Goal: Task Accomplishment & Management: Complete application form

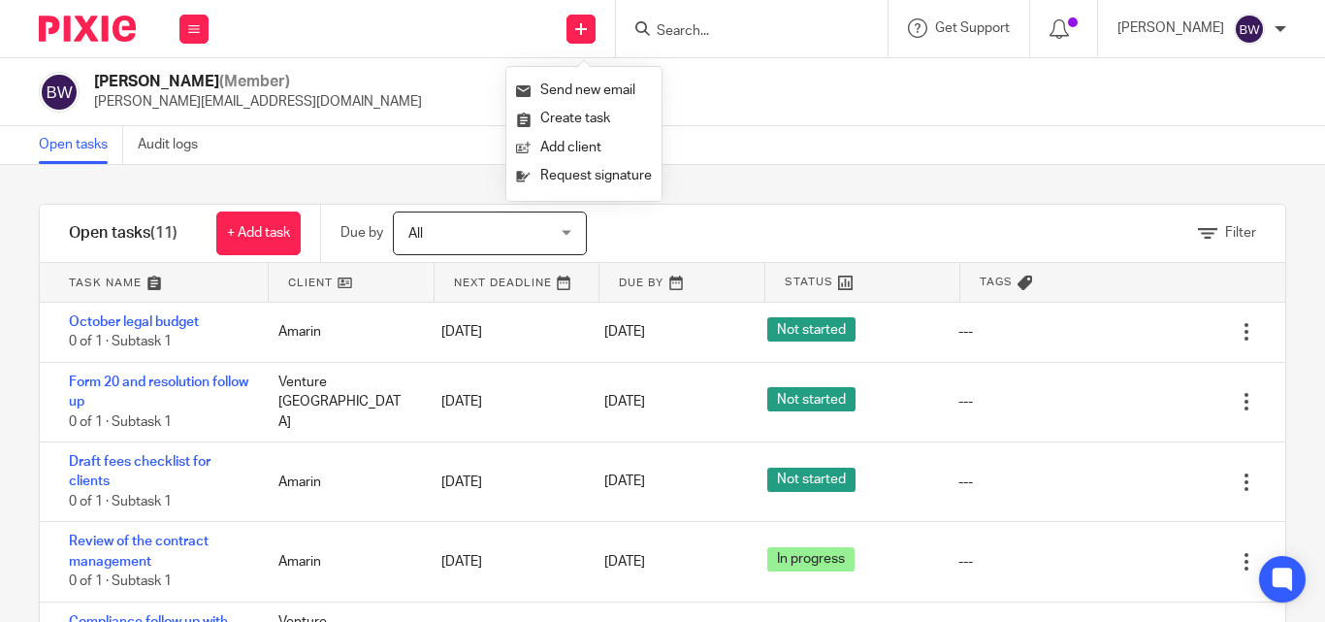
scroll to position [176, 0]
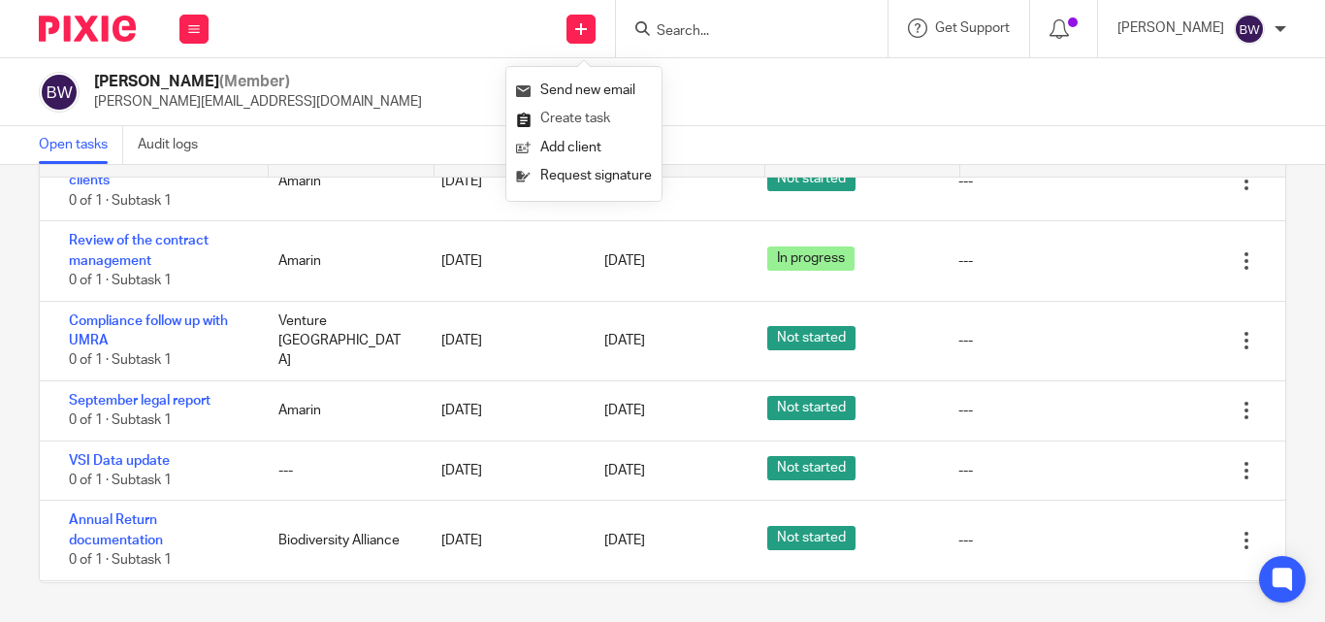
click at [581, 110] on link "Create task" at bounding box center [584, 119] width 136 height 28
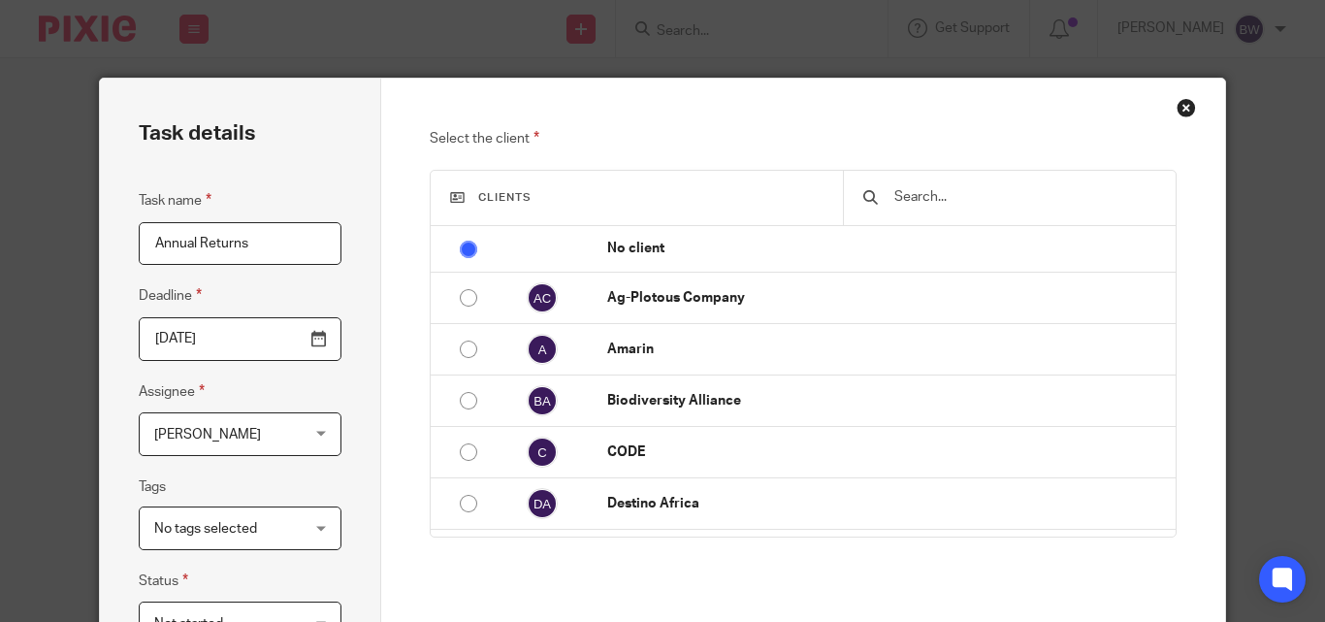
type input "Annual Returns"
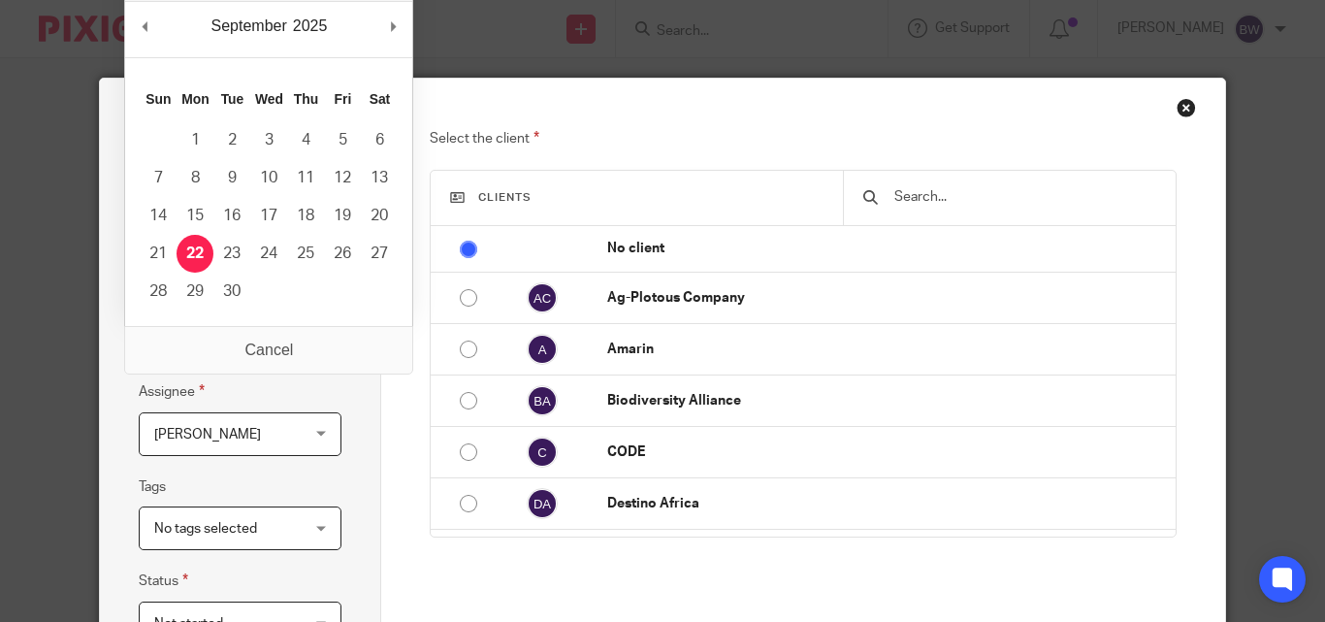
click at [317, 333] on input "2025-09-22" at bounding box center [240, 339] width 203 height 44
type input "2025-09-23"
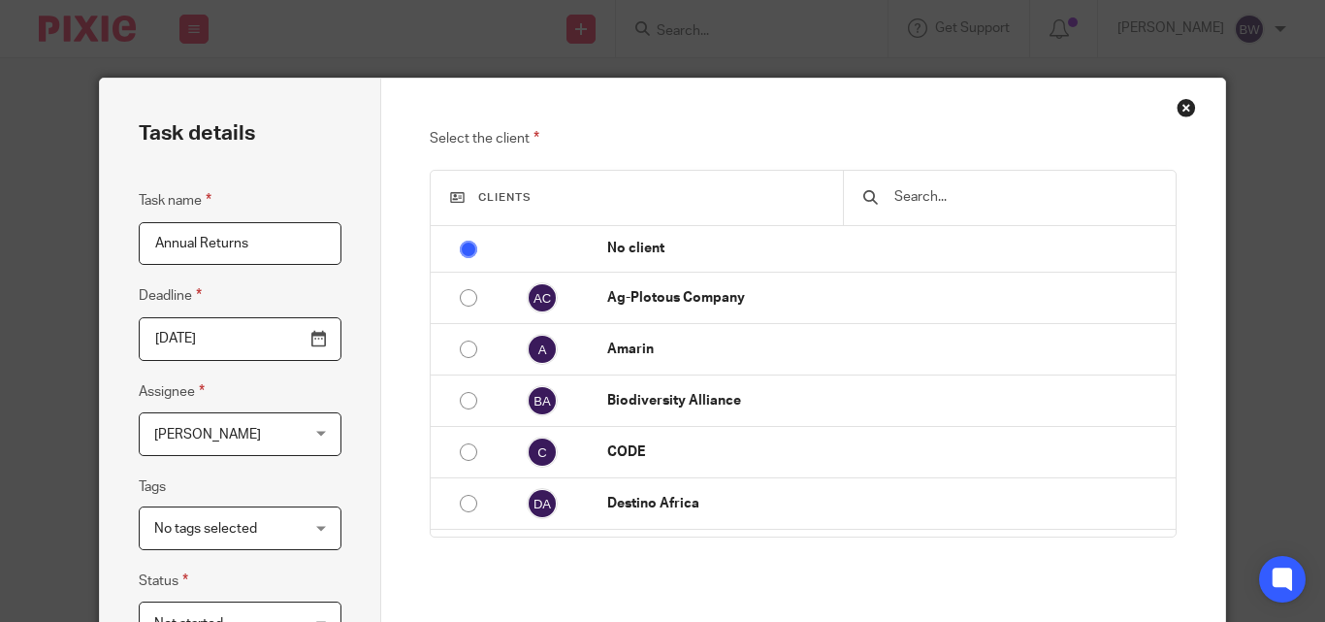
click at [965, 199] on input "text" at bounding box center [1024, 196] width 263 height 21
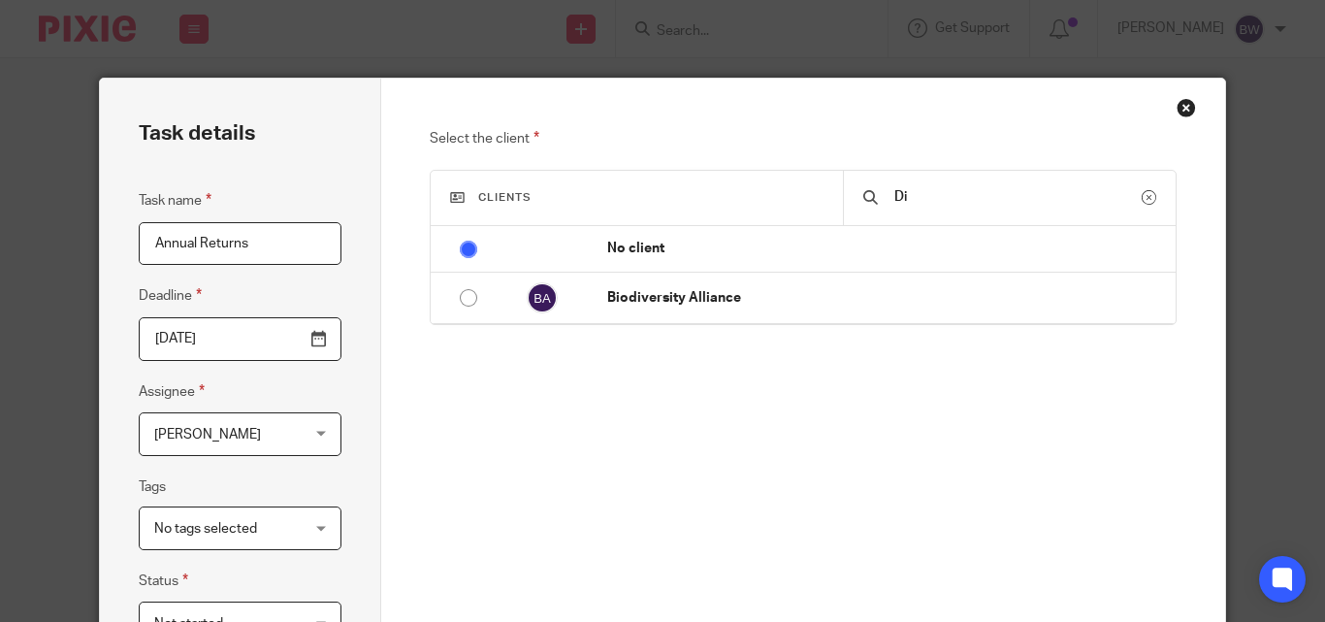
type input "D"
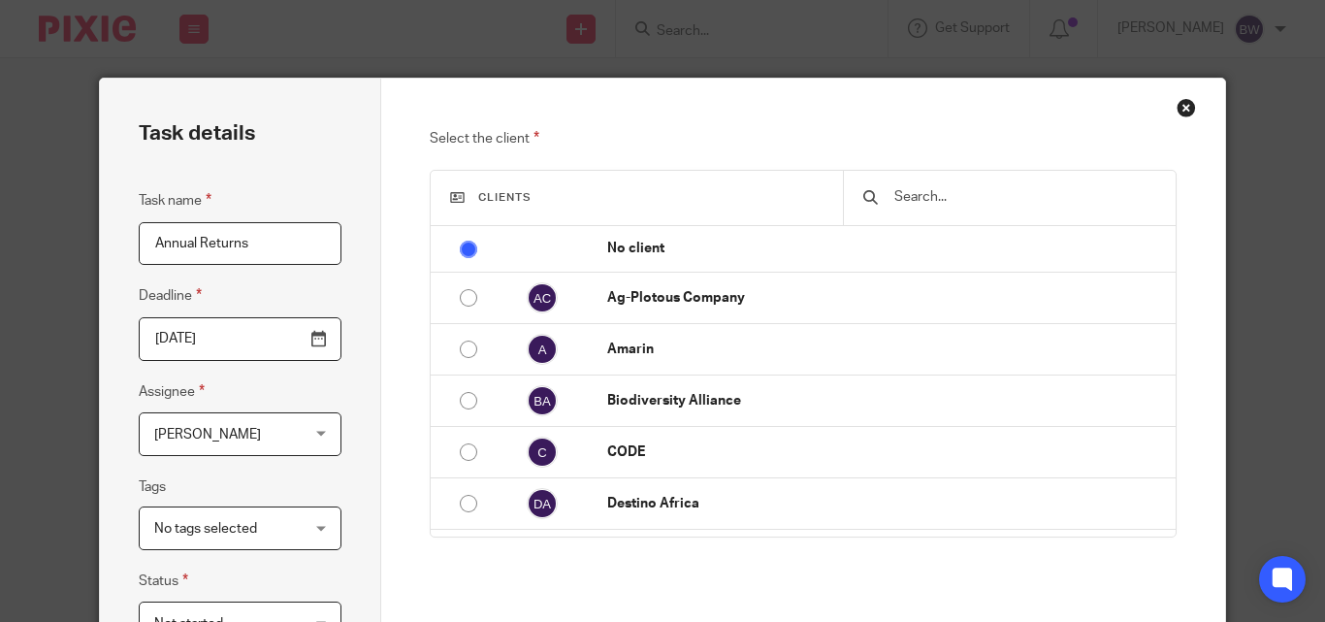
click at [260, 235] on input "Annual Returns" at bounding box center [240, 244] width 203 height 44
click at [148, 242] on input "Annual Returns" at bounding box center [240, 244] width 203 height 44
click at [309, 242] on input "Filing Annual Returns" at bounding box center [240, 244] width 203 height 44
type input "Filing Annual Returns for"
click at [734, 61] on div "Task details Task name Filing Annual Returns for Deadline 2025-09-23 Assignee B…" at bounding box center [662, 311] width 1325 height 622
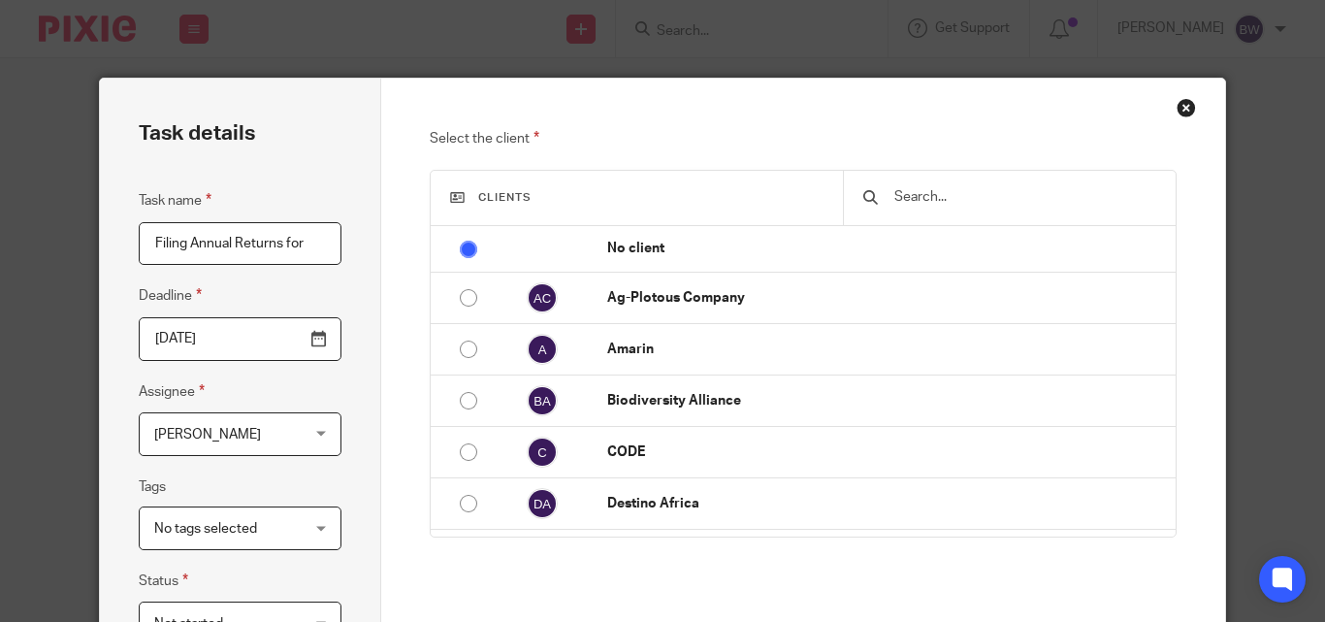
click at [937, 203] on input "text" at bounding box center [1024, 196] width 263 height 21
type input "d"
click at [302, 247] on input "Filing Annual Returns for" at bounding box center [240, 244] width 203 height 44
type input "Filing Annual Returns for Dignity"
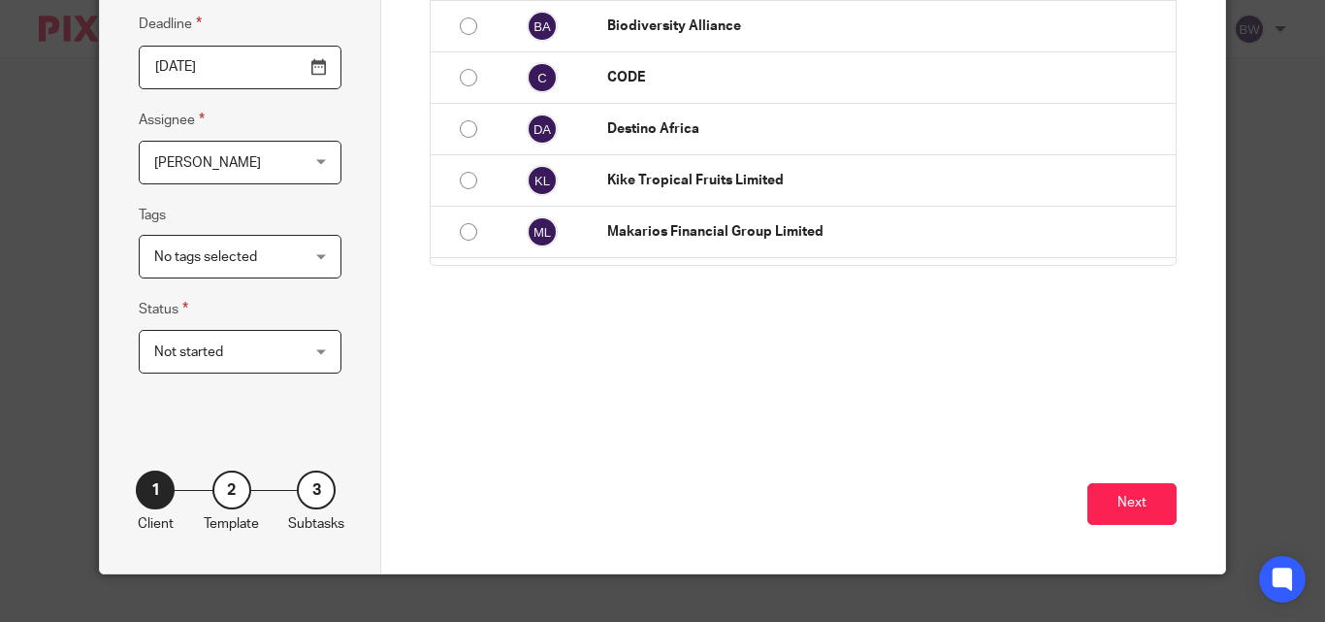
scroll to position [302, 0]
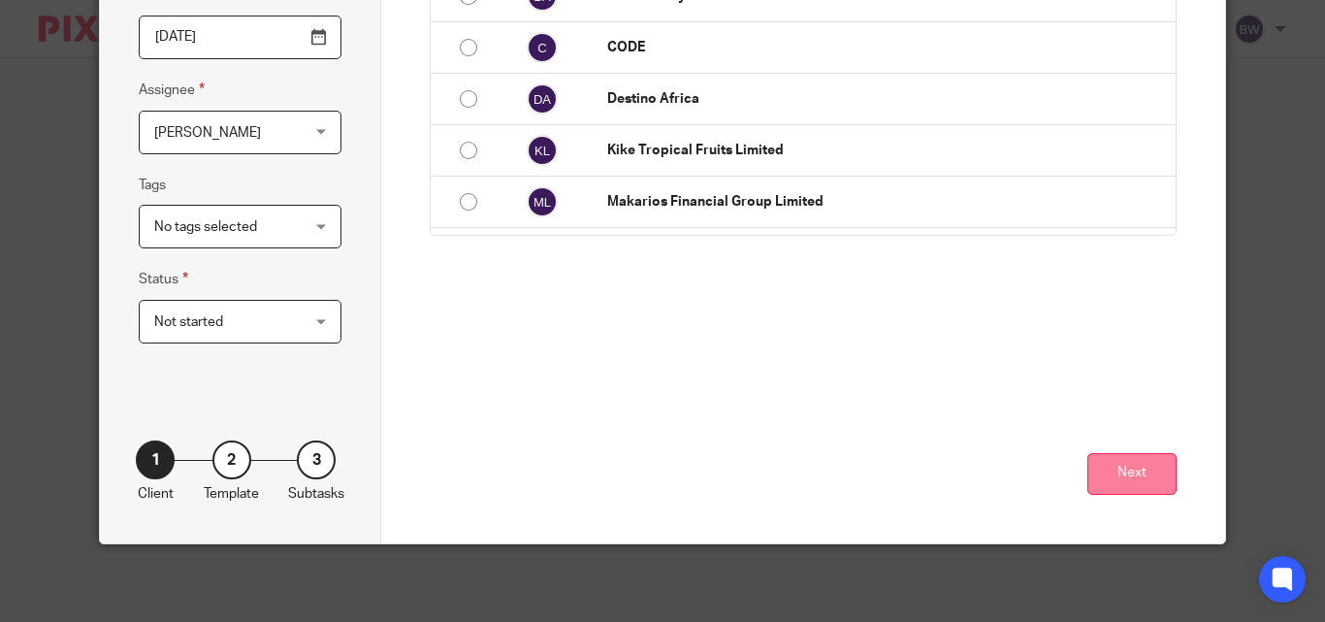
click at [1151, 475] on button "Next" at bounding box center [1132, 474] width 89 height 42
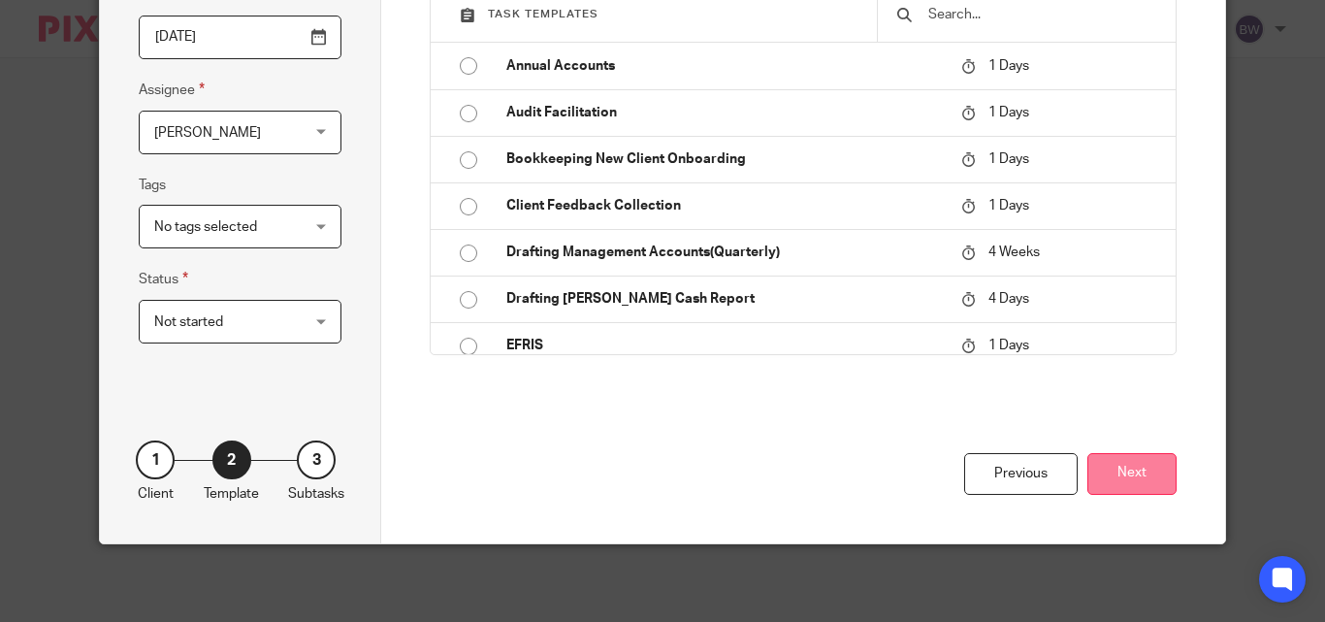
click at [1159, 470] on button "Next" at bounding box center [1132, 474] width 89 height 42
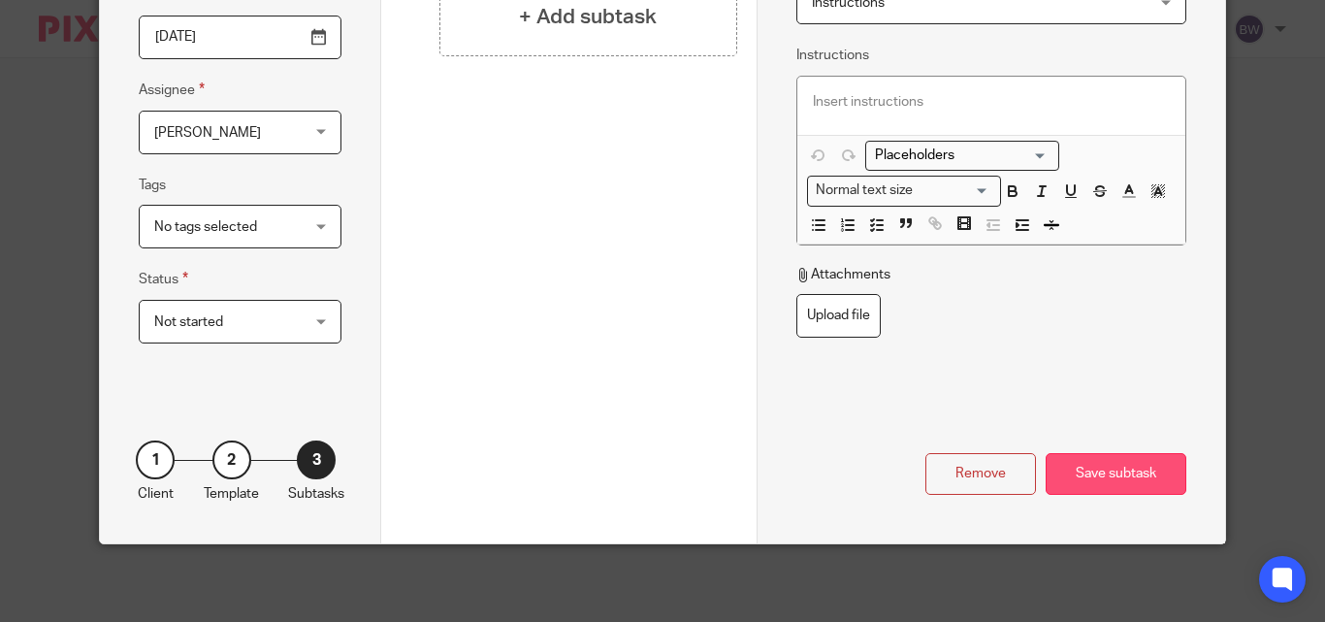
click at [1123, 466] on div "Save subtask" at bounding box center [1116, 474] width 141 height 42
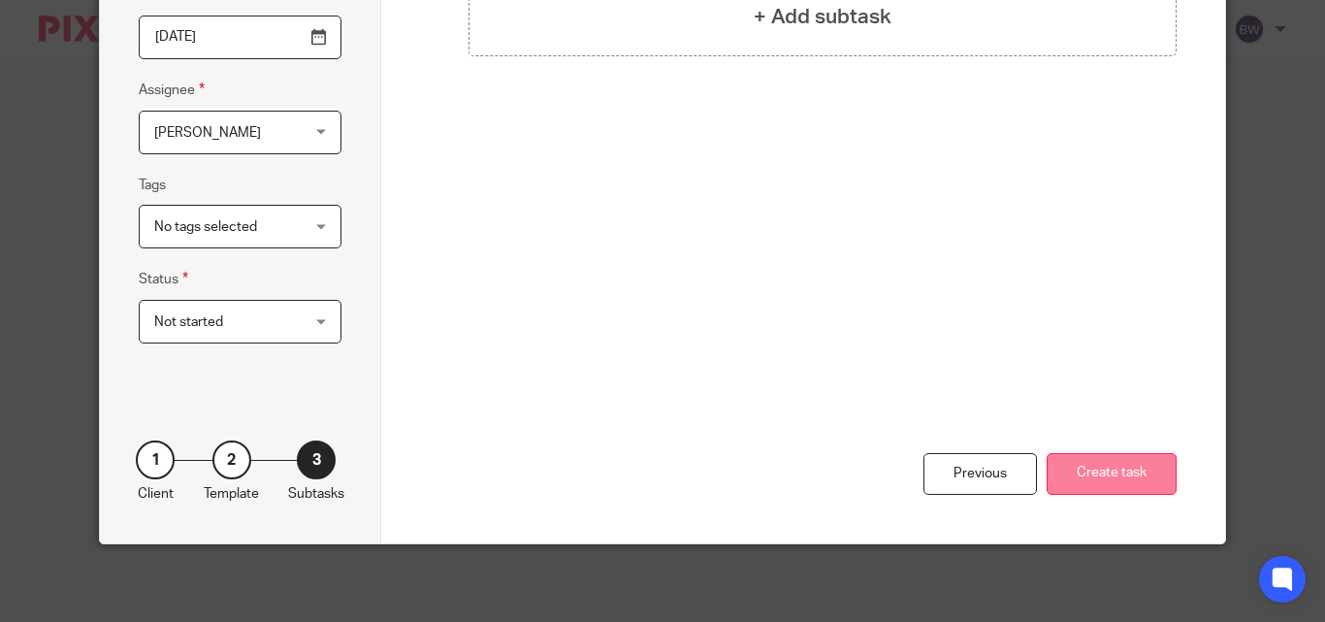
click at [1129, 465] on button "Create task" at bounding box center [1112, 474] width 130 height 42
